Goal: Task Accomplishment & Management: Manage account settings

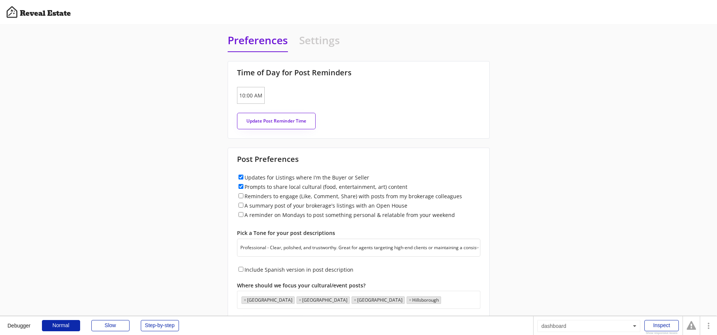
select select ""professional""
click at [321, 42] on h4 "Settings" at bounding box center [319, 42] width 41 height 18
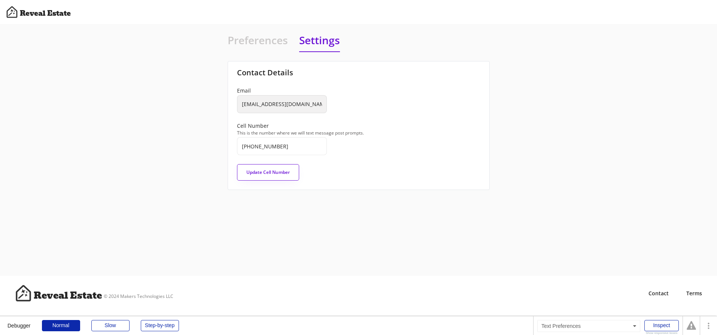
click at [255, 42] on h4 "Preferences" at bounding box center [258, 42] width 60 height 18
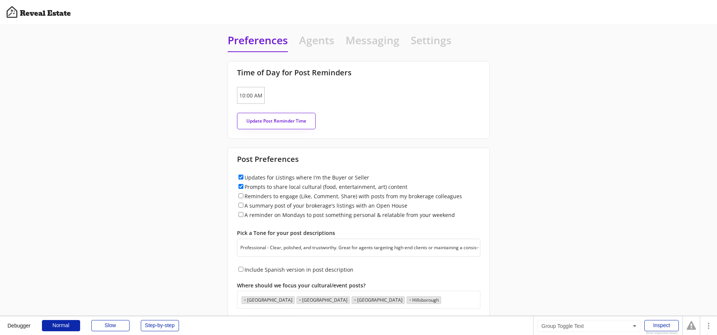
click at [374, 41] on h4 "Messaging" at bounding box center [373, 42] width 54 height 18
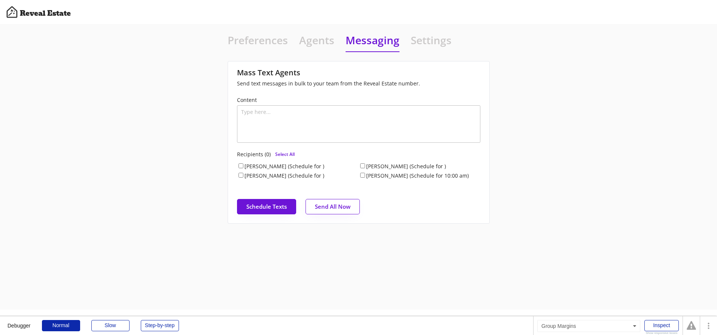
click at [312, 41] on h4 "Agents" at bounding box center [316, 42] width 35 height 18
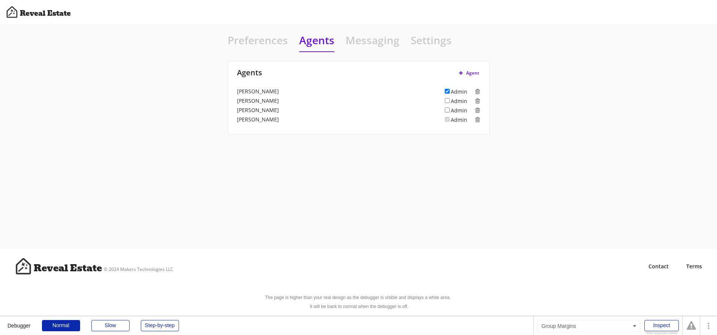
click at [433, 41] on h4 "Settings" at bounding box center [431, 42] width 41 height 18
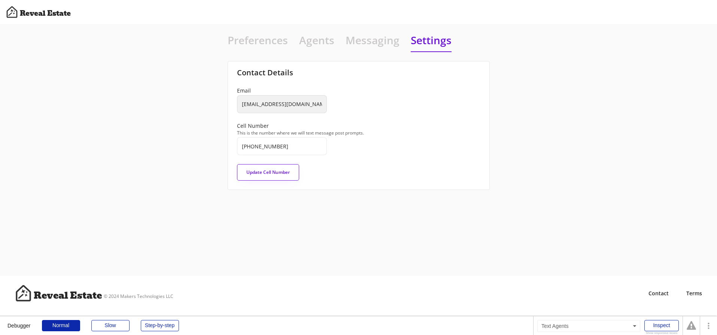
click at [307, 41] on h4 "Agents" at bounding box center [316, 42] width 35 height 18
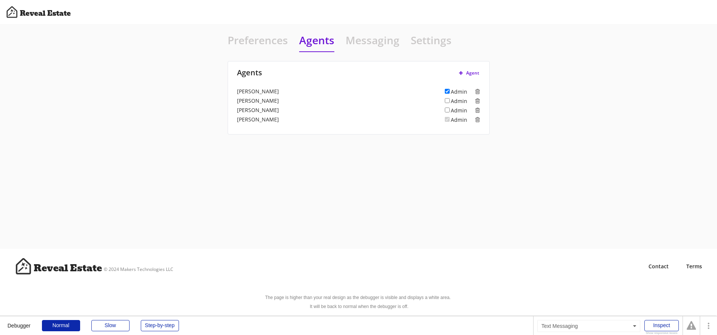
click at [370, 40] on h4 "Messaging" at bounding box center [373, 42] width 54 height 18
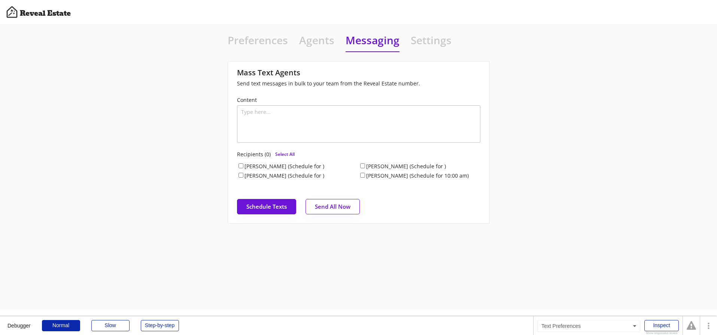
click at [258, 43] on h4 "Preferences" at bounding box center [258, 42] width 60 height 18
select select "raleigh"
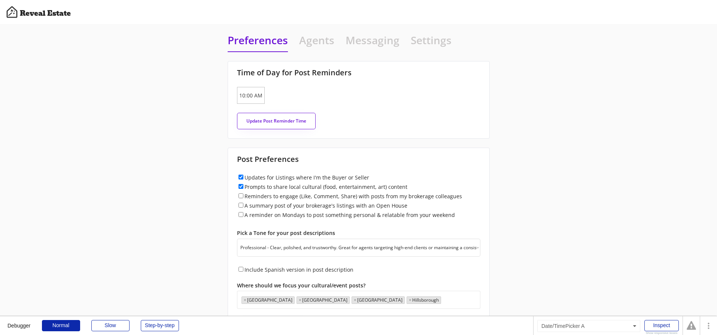
click at [248, 95] on input "10:00 AM" at bounding box center [250, 95] width 27 height 17
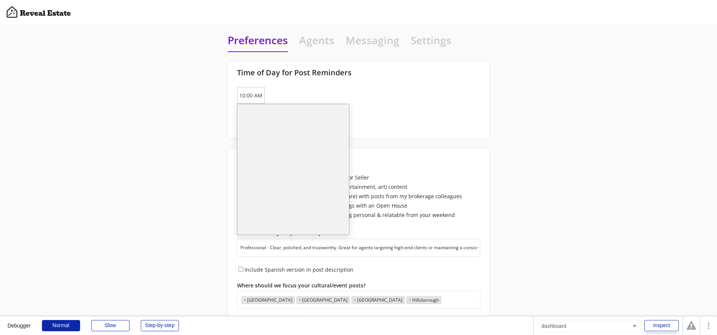
click at [258, 132] on li "10:00 AM" at bounding box center [293, 134] width 112 height 12
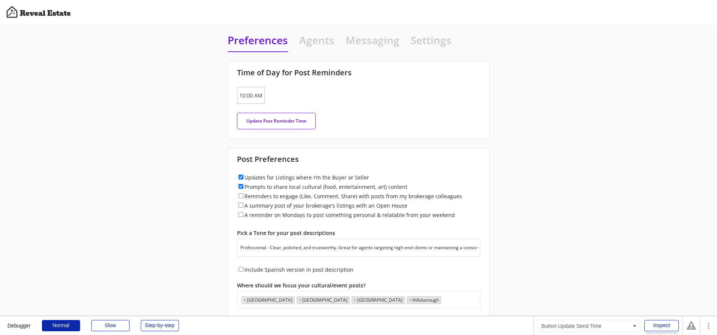
click at [259, 119] on button "Update Post Reminder Time" at bounding box center [276, 121] width 79 height 16
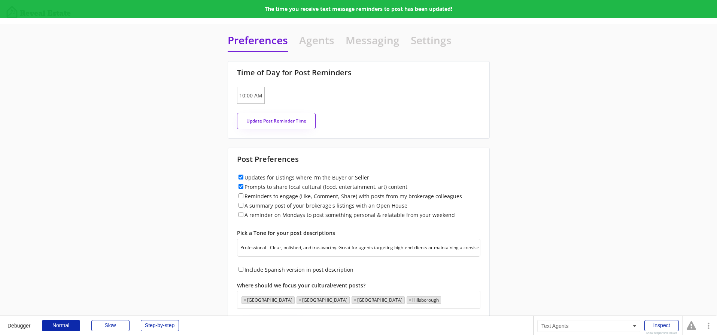
click at [318, 42] on h4 "Agents" at bounding box center [316, 42] width 35 height 18
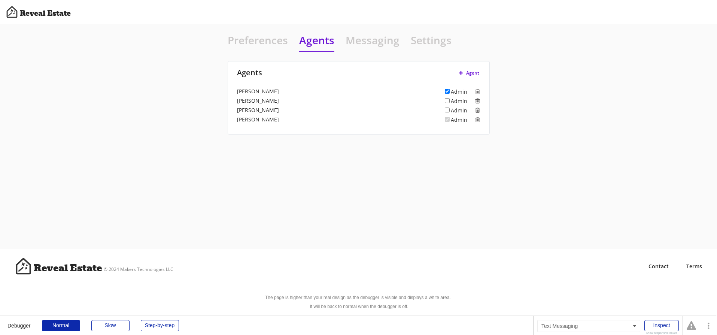
click at [365, 42] on h4 "Messaging" at bounding box center [373, 42] width 54 height 18
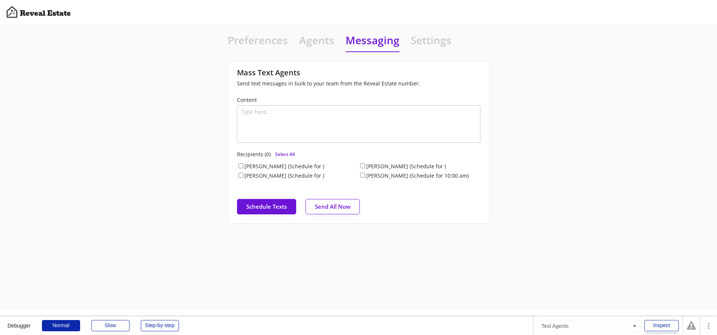
click at [319, 42] on h4 "Agents" at bounding box center [316, 42] width 35 height 18
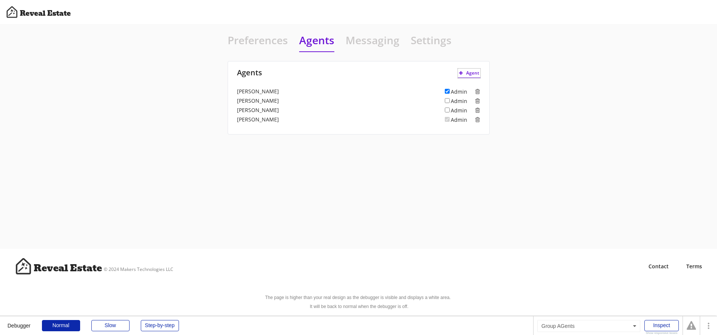
click at [472, 72] on span "Agent" at bounding box center [472, 73] width 13 height 4
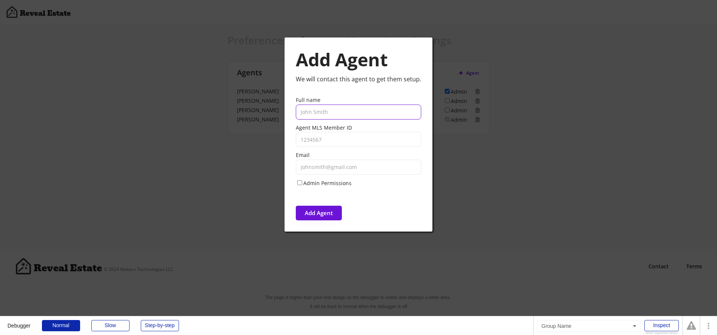
click at [324, 115] on input "input" at bounding box center [358, 111] width 125 height 15
type input "Terra"
type input "12345"
click at [330, 113] on input "input" at bounding box center [358, 111] width 125 height 15
type input "Terra Nova"
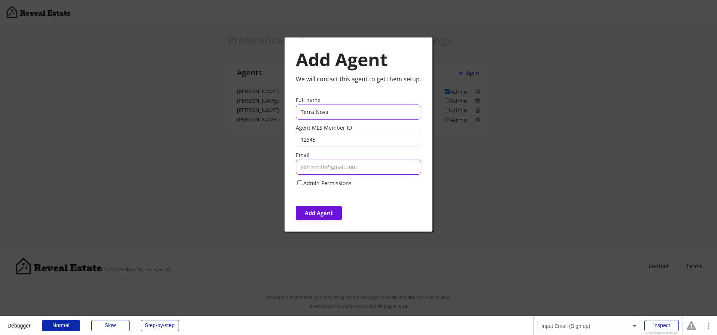
click at [320, 168] on input "email" at bounding box center [358, 167] width 125 height 15
type input "[EMAIL_ADDRESS][DOMAIN_NAME]"
click at [404, 203] on div "Add Agent We will contact this agent to get them setup. Full name Agent MLS Mem…" at bounding box center [358, 135] width 125 height 172
click at [319, 212] on button "Add Agent" at bounding box center [319, 213] width 46 height 15
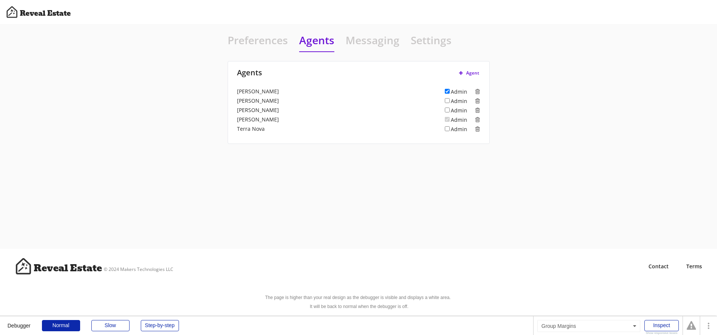
click at [260, 40] on h4 "Preferences" at bounding box center [258, 42] width 60 height 18
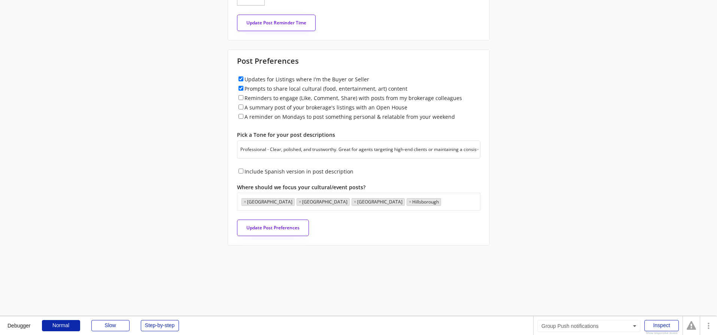
scroll to position [0, 0]
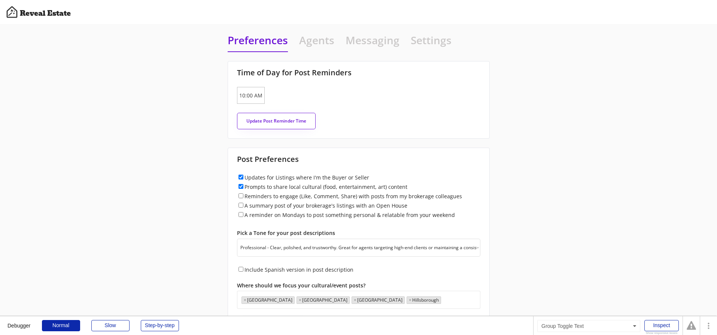
click at [368, 46] on h4 "Messaging" at bounding box center [373, 42] width 54 height 18
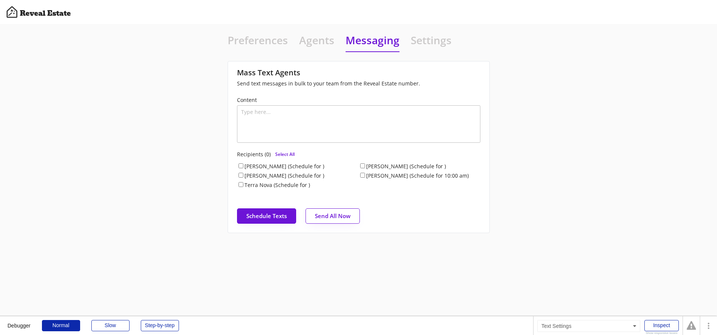
click at [431, 43] on h4 "Settings" at bounding box center [431, 42] width 41 height 18
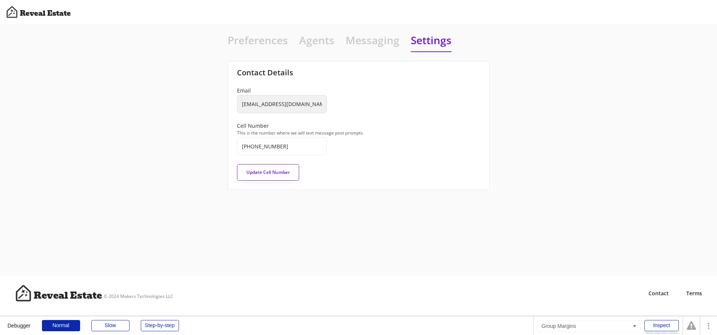
click at [260, 36] on h4 "Preferences" at bounding box center [258, 42] width 60 height 18
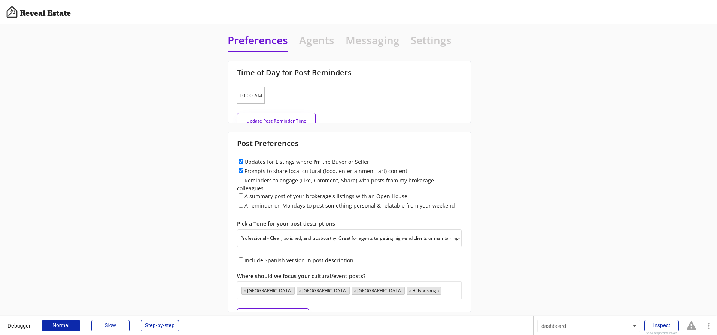
scroll to position [19, 0]
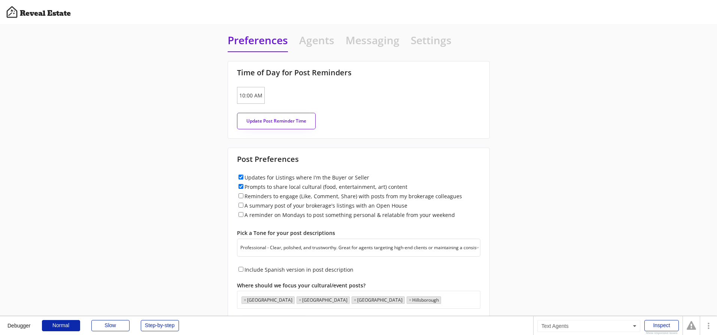
click at [323, 44] on h4 "Agents" at bounding box center [316, 42] width 35 height 18
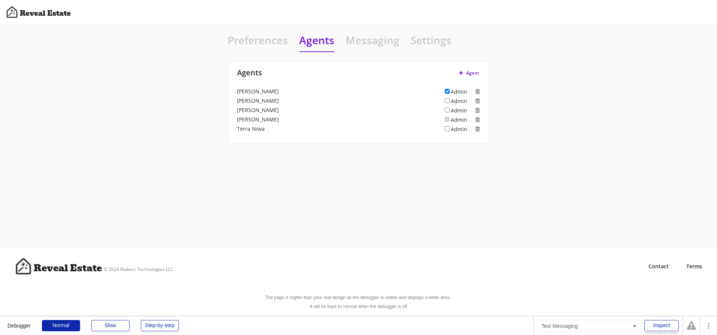
click at [370, 44] on h4 "Messaging" at bounding box center [373, 42] width 54 height 18
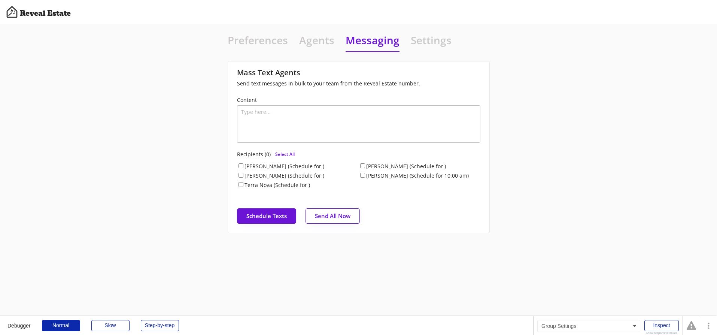
click at [150, 75] on div "Preferences Agents Messaging Settings Time of Day for Post Reminders [DATE] 10:…" at bounding box center [358, 133] width 717 height 218
click at [183, 167] on div "Preferences Agents Messaging Settings Time of Day for Post Reminders [DATE] 10:…" at bounding box center [358, 133] width 717 height 218
click at [187, 150] on div "Preferences Agents Messaging Settings Time of Day for Post Reminders [DATE] 10:…" at bounding box center [358, 133] width 717 height 218
click at [253, 41] on h4 "Preferences" at bounding box center [258, 42] width 60 height 18
select select "raleigh"
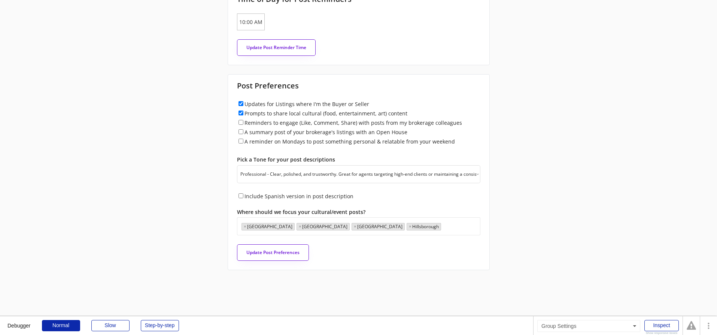
scroll to position [0, 0]
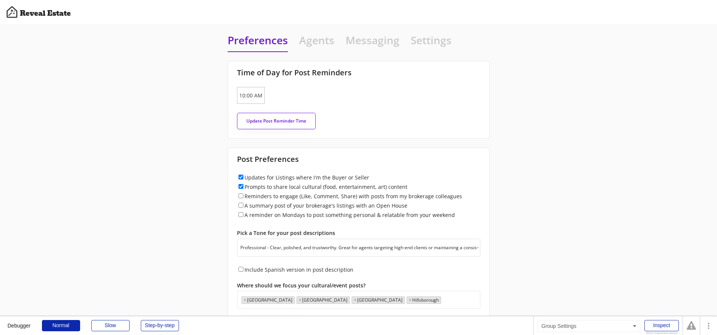
click at [205, 174] on div "Preferences Agents Messaging Settings Time of Day for Post Reminders [DATE] 10:…" at bounding box center [358, 188] width 717 height 328
click at [316, 39] on h4 "Agents" at bounding box center [316, 42] width 35 height 18
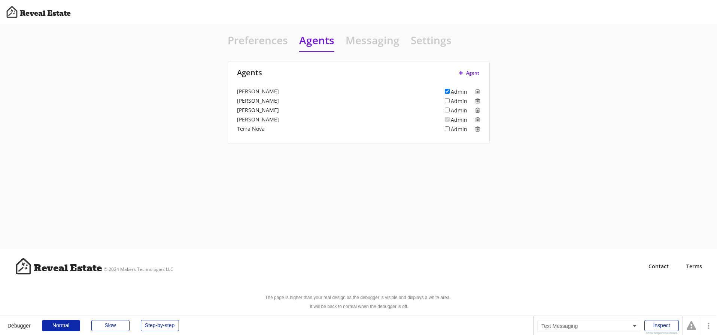
click at [361, 41] on h4 "Messaging" at bounding box center [373, 42] width 54 height 18
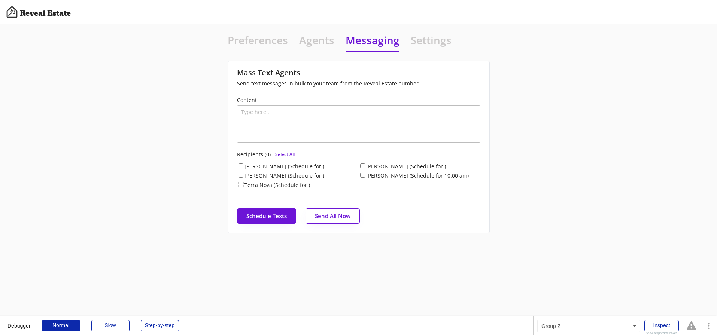
click at [240, 183] on input "Terra Nova (Schedule for )" at bounding box center [241, 184] width 5 height 5
checkbox input "true"
click at [302, 125] on textarea at bounding box center [358, 123] width 243 height 37
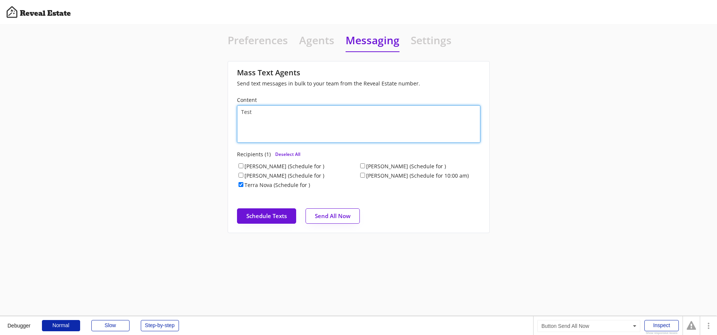
type textarea "Test"
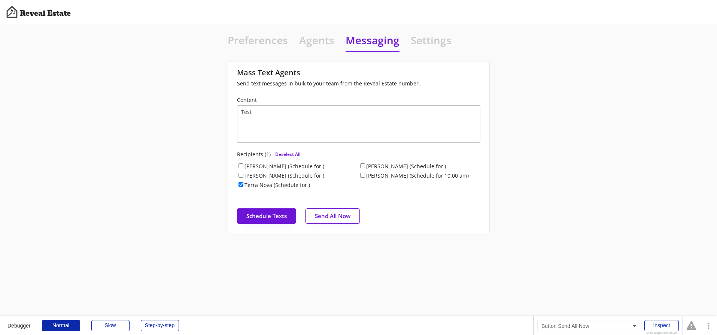
click at [340, 216] on button "Send All Now" at bounding box center [333, 215] width 54 height 15
click at [240, 185] on input "Terra Nova (Schedule for )" at bounding box center [241, 184] width 5 height 5
checkbox input "false"
click at [247, 112] on textarea "Test" at bounding box center [358, 123] width 243 height 37
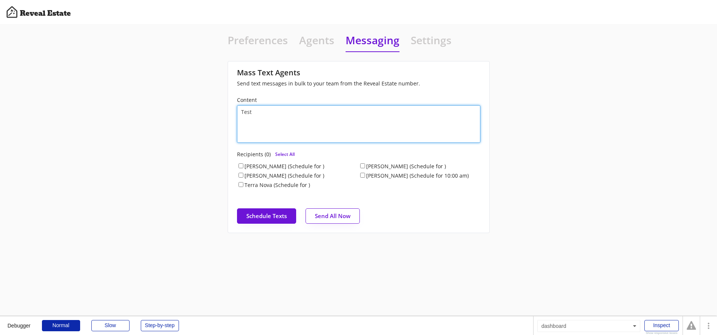
click at [247, 112] on textarea "Test" at bounding box center [358, 123] width 243 height 37
click at [151, 138] on div "Preferences Agents Messaging Settings Time of Day for Post Reminders [DATE] 10:…" at bounding box center [358, 133] width 717 height 218
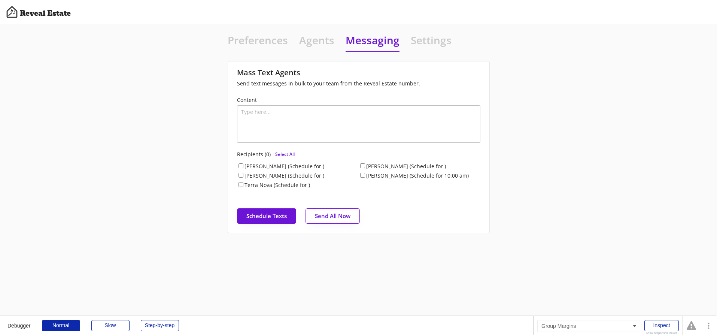
click at [257, 43] on h4 "Preferences" at bounding box center [258, 42] width 60 height 18
select select "raleigh"
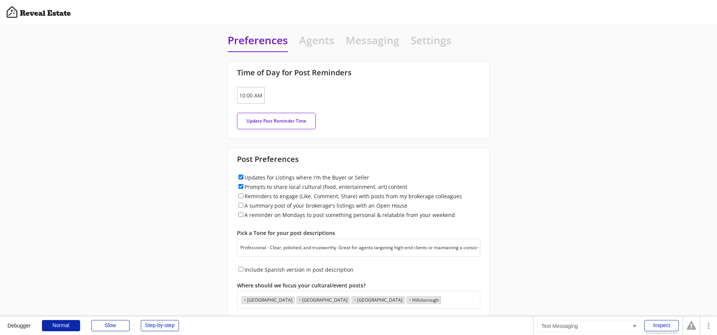
click at [379, 44] on h4 "Messaging" at bounding box center [373, 42] width 54 height 18
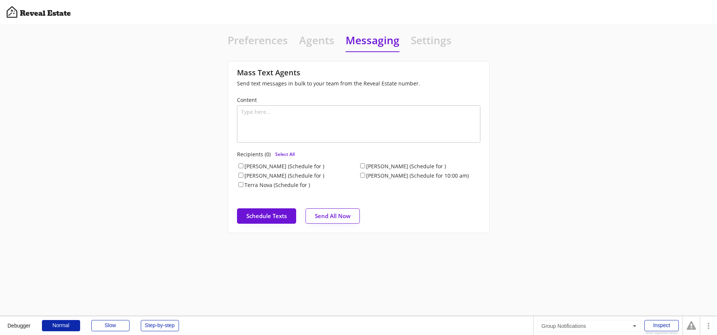
click at [136, 110] on div "Preferences Agents Messaging Settings Time of Day for Post Reminders [DATE] 10:…" at bounding box center [358, 133] width 717 height 218
click at [148, 156] on div "Preferences Agents Messaging Settings Time of Day for Post Reminders [DATE] 10:…" at bounding box center [358, 133] width 717 height 218
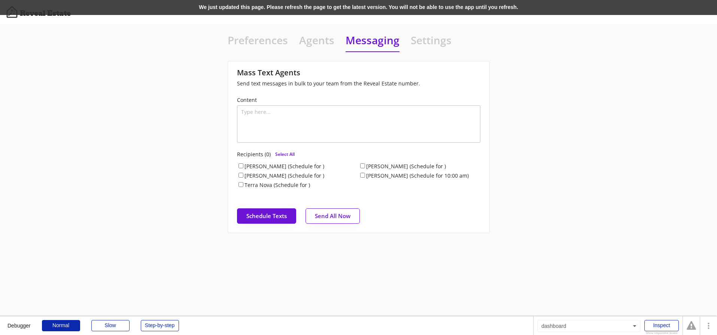
click at [158, 7] on div "We just updated this page. Please refresh the page to get the latest version. Y…" at bounding box center [358, 7] width 717 height 15
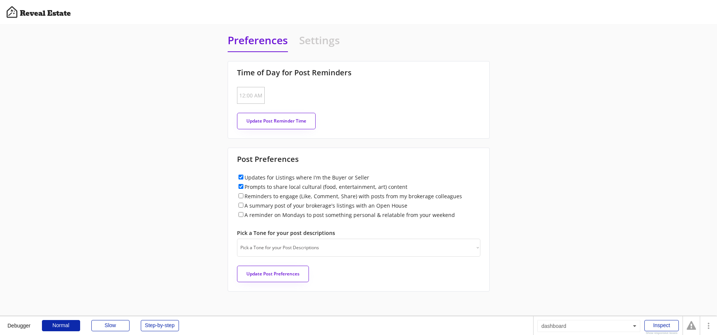
type input "[DATE]"
type input "10:00 AM"
checkbox input "true"
select select ""professional""
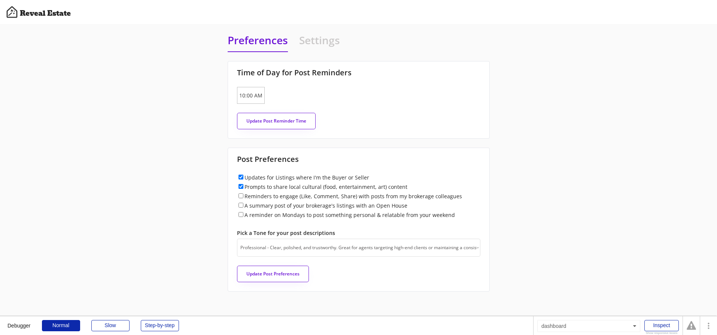
scroll to position [19, 0]
select select "raleigh"
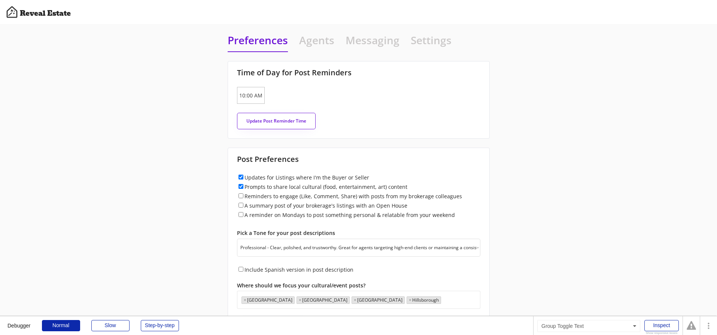
click at [361, 42] on h4 "Messaging" at bounding box center [373, 42] width 54 height 18
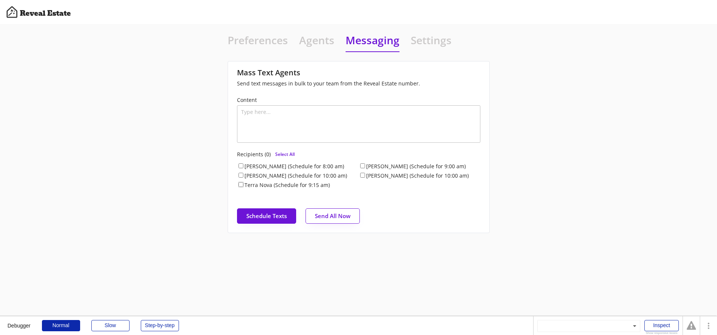
click at [241, 184] on input "Terra Nova (Schedule for 9:15 am)" at bounding box center [241, 184] width 5 height 5
checkbox input "true"
click at [318, 43] on h4 "Agents" at bounding box center [316, 42] width 35 height 18
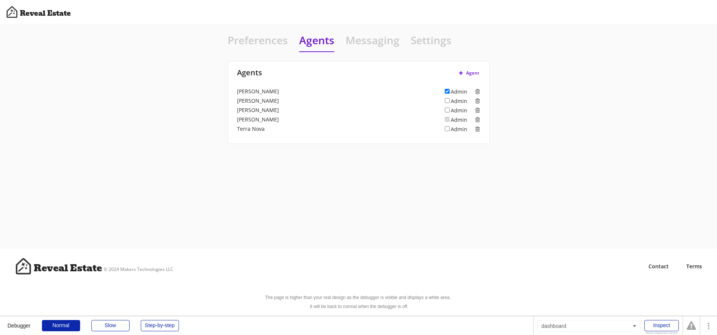
click at [426, 161] on div "Preferences Agents Messaging Settings Time of Day for Post Reminders 9/09/2025 …" at bounding box center [358, 136] width 717 height 225
click at [448, 128] on input "Admin" at bounding box center [447, 128] width 5 height 5
checkbox input "true"
click at [370, 44] on h4 "Messaging" at bounding box center [373, 42] width 54 height 18
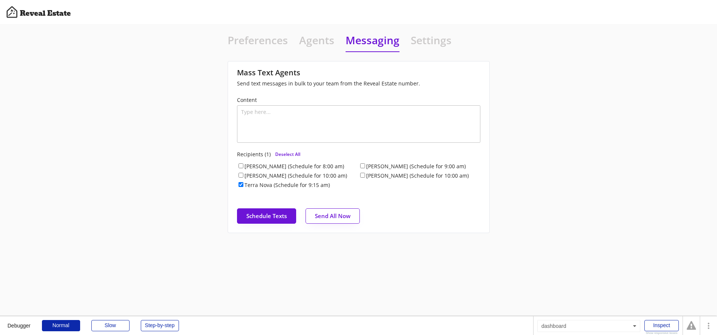
click at [561, 124] on div "Preferences Agents Messaging Settings Time of Day for Post Reminders 9/09/2025 …" at bounding box center [358, 133] width 717 height 218
click at [576, 101] on div "Preferences Agents Messaging Settings Time of Day for Post Reminders 9/09/2025 …" at bounding box center [358, 133] width 717 height 218
click at [319, 39] on h4 "Agents" at bounding box center [316, 42] width 35 height 18
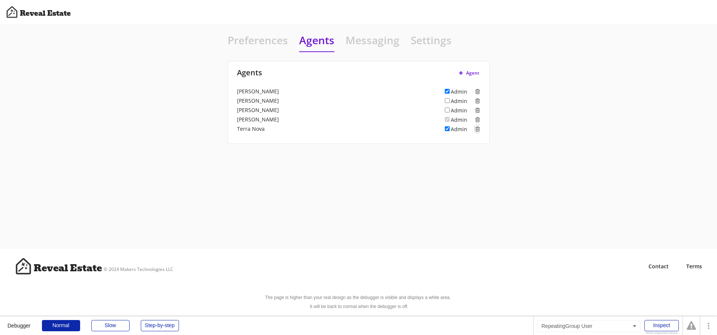
click at [478, 128] on icon at bounding box center [478, 128] width 6 height 7
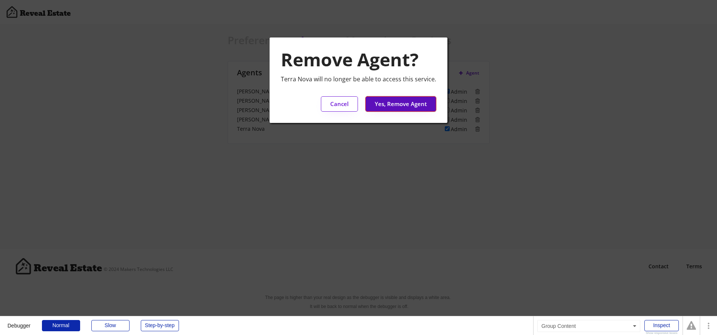
click at [403, 104] on button "Yes, Remove Agent" at bounding box center [401, 103] width 71 height 15
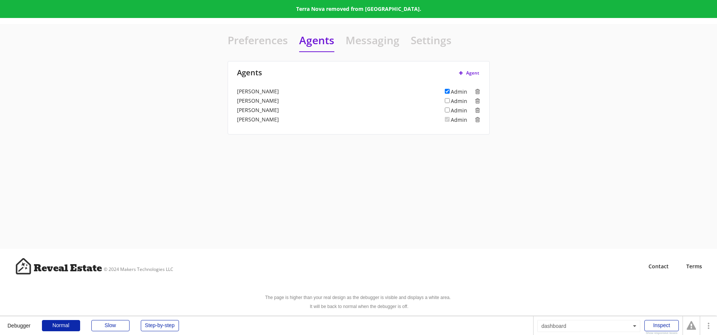
click at [402, 165] on div "Preferences Agents Messaging Settings Time of Day for Post Reminders [DATE] 10:…" at bounding box center [358, 136] width 717 height 225
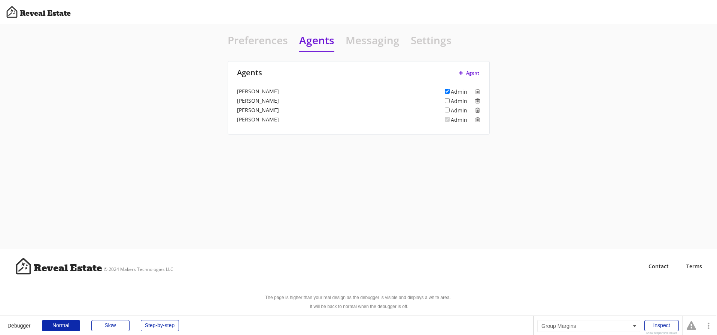
click at [245, 43] on h4 "Preferences" at bounding box center [258, 42] width 60 height 18
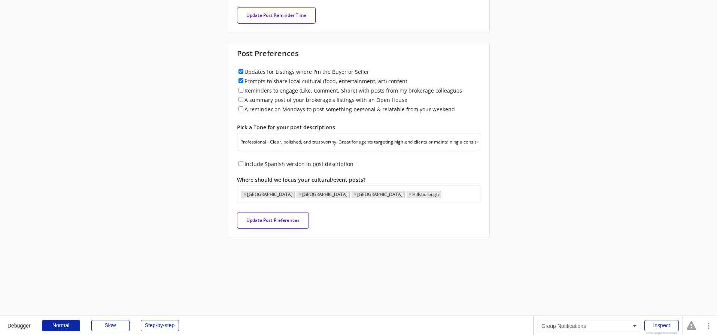
scroll to position [0, 0]
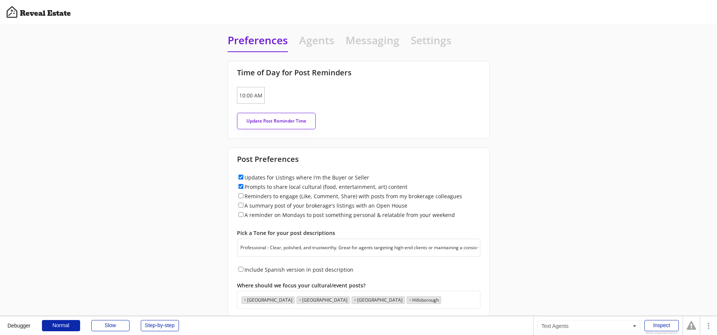
click at [302, 43] on h4 "Agents" at bounding box center [316, 42] width 35 height 18
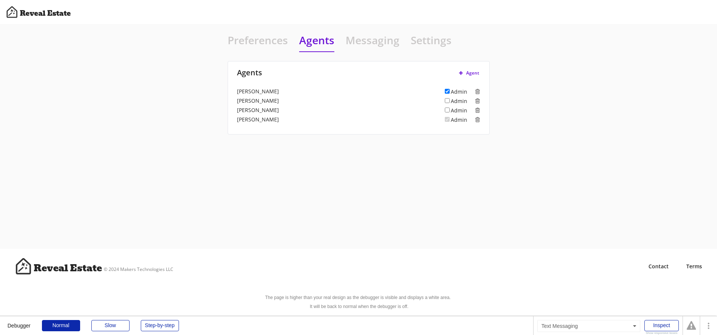
click at [370, 40] on h4 "Messaging" at bounding box center [373, 42] width 54 height 18
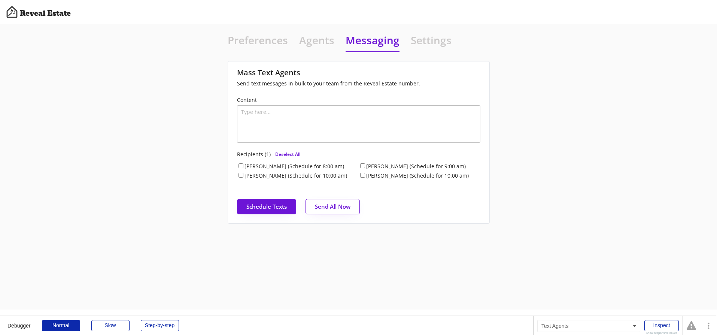
click at [319, 42] on h4 "Agents" at bounding box center [316, 42] width 35 height 18
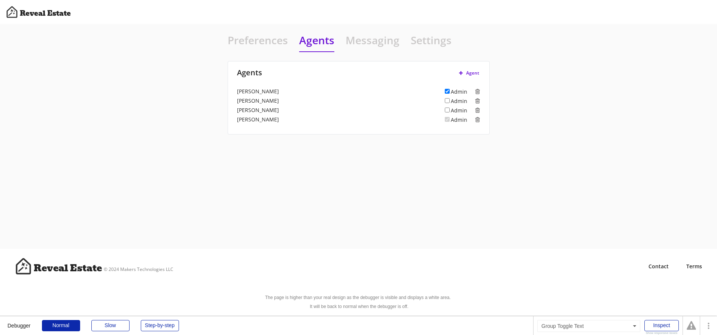
click at [376, 44] on h4 "Messaging" at bounding box center [373, 42] width 54 height 18
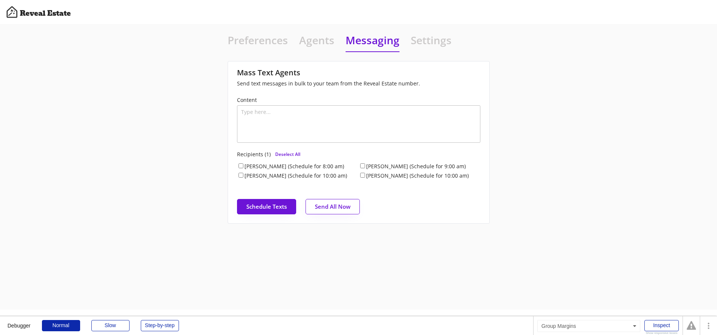
click at [260, 42] on h4 "Preferences" at bounding box center [258, 42] width 60 height 18
select select "raleigh"
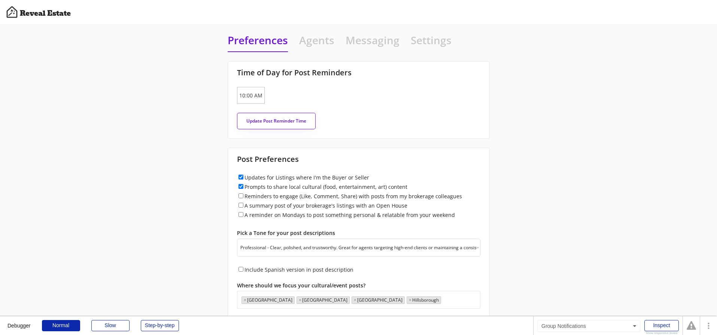
click at [122, 82] on div "Preferences Agents Messaging Settings Time of Day for Post Reminders [DATE] 10:…" at bounding box center [358, 188] width 717 height 328
